Goal: Task Accomplishment & Management: Use online tool/utility

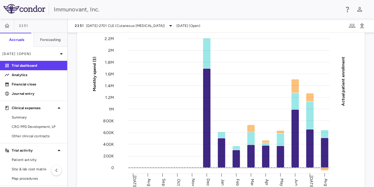
scroll to position [29, 0]
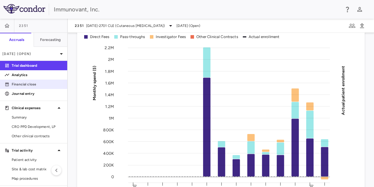
click at [22, 82] on p "Financial close" at bounding box center [37, 83] width 51 height 5
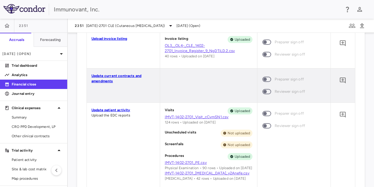
scroll to position [526, 0]
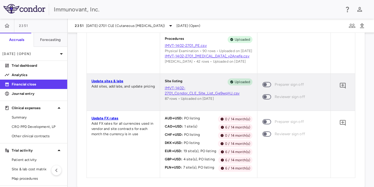
click at [108, 120] on link "Update FX rates" at bounding box center [104, 118] width 27 height 4
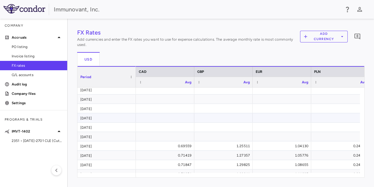
scroll to position [29, 0]
